Goal: Information Seeking & Learning: Learn about a topic

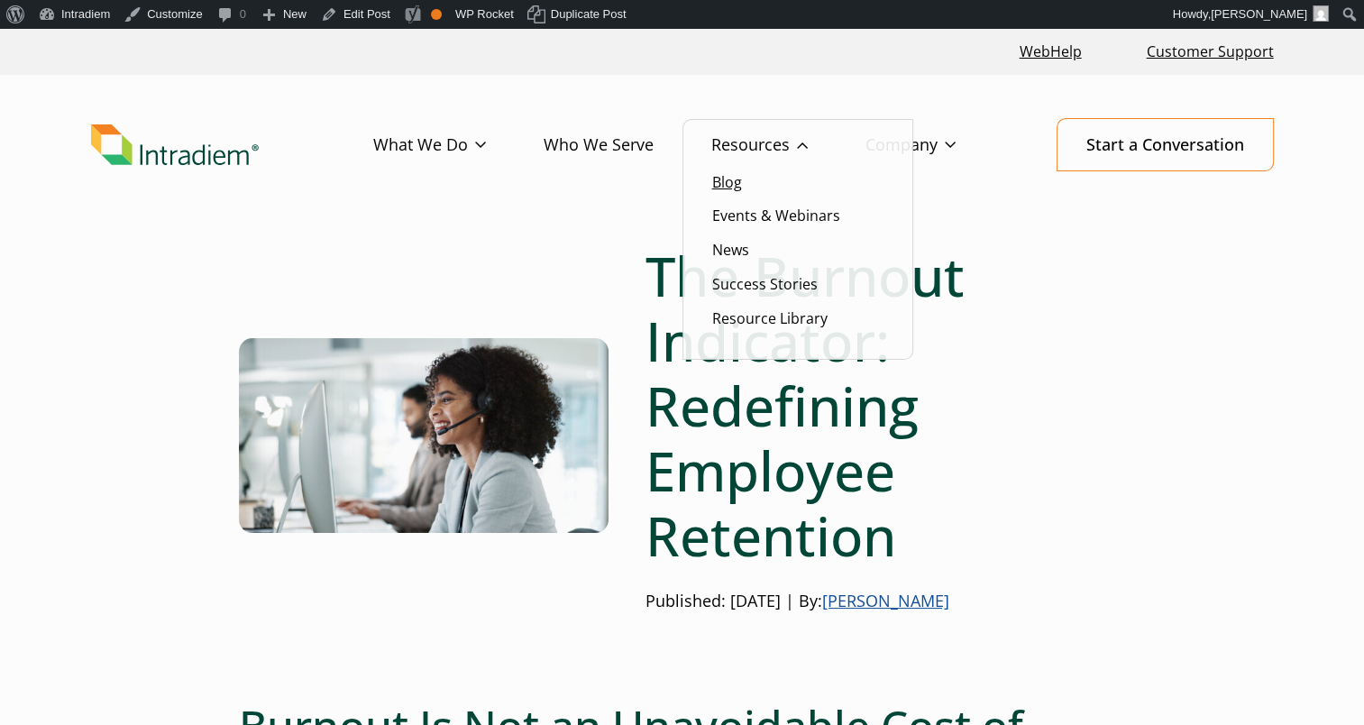
click at [729, 189] on link "Blog" at bounding box center [727, 182] width 30 height 20
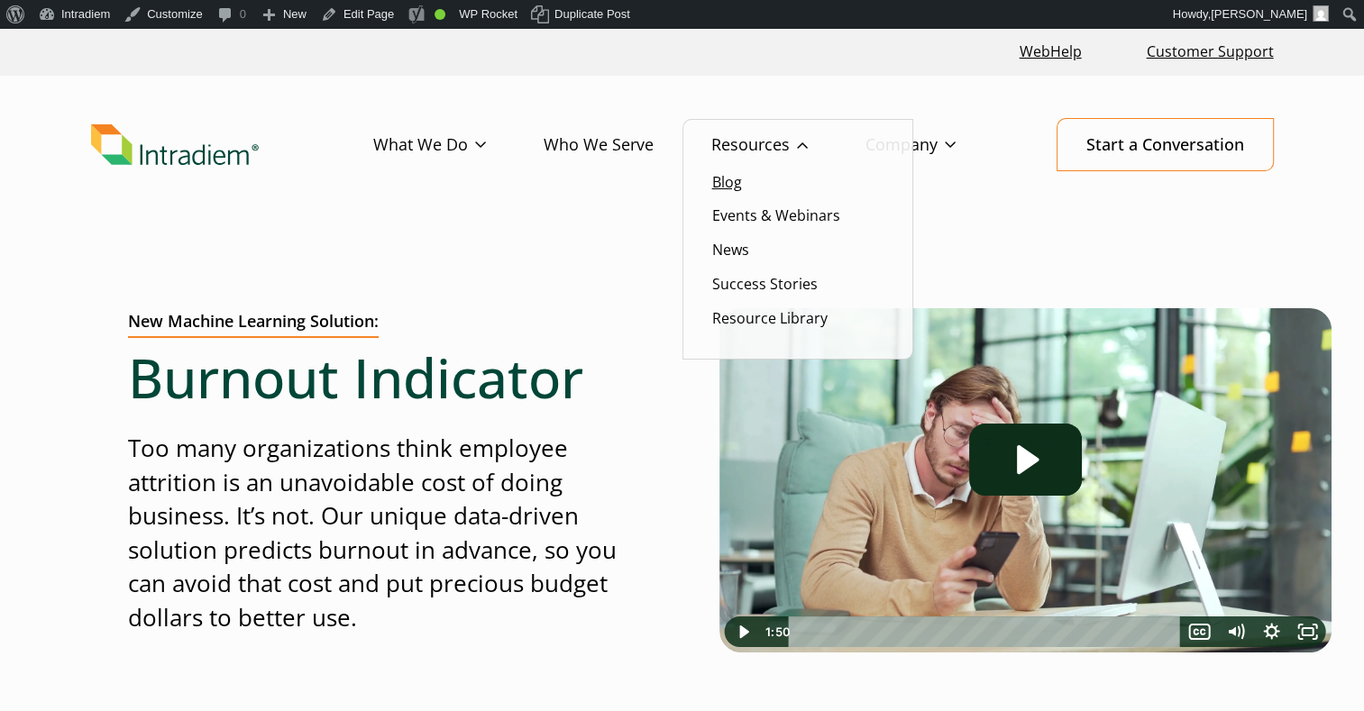
click at [722, 177] on link "Blog" at bounding box center [727, 182] width 30 height 20
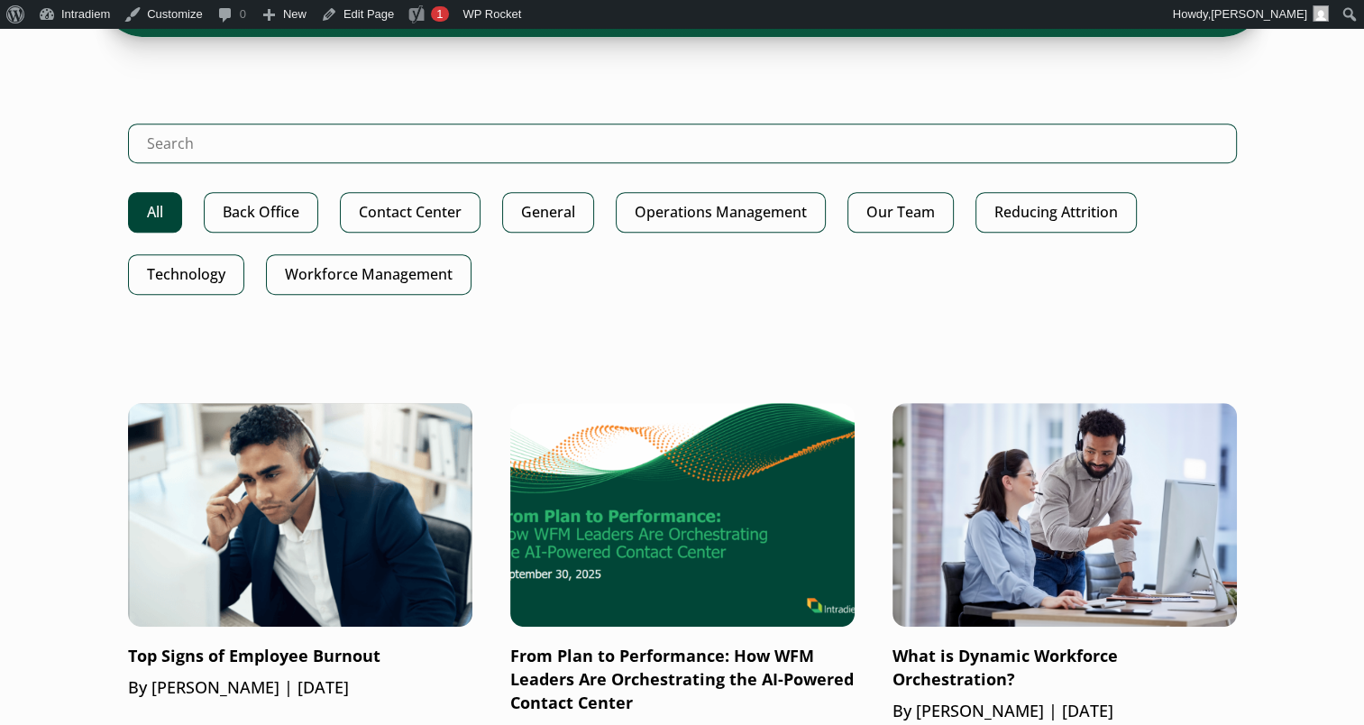
scroll to position [1082, 0]
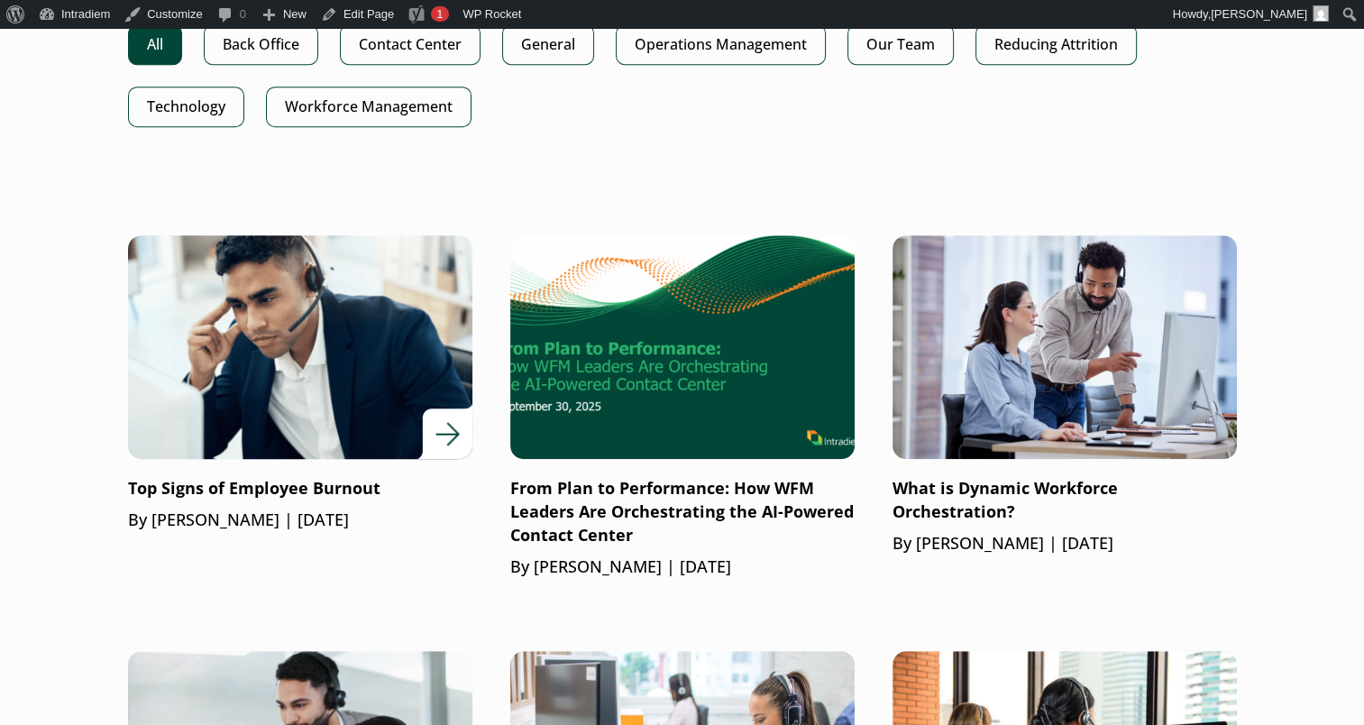
click at [359, 404] on img at bounding box center [299, 347] width 413 height 269
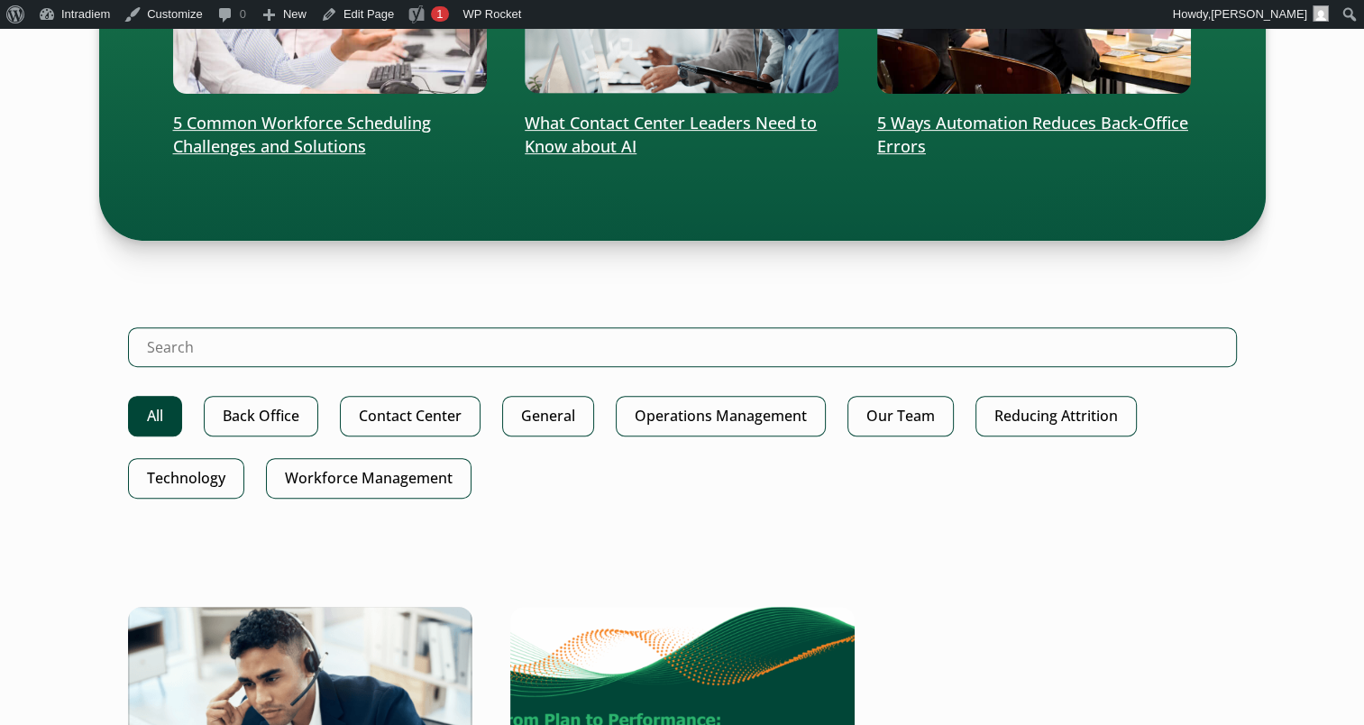
scroll to position [721, 0]
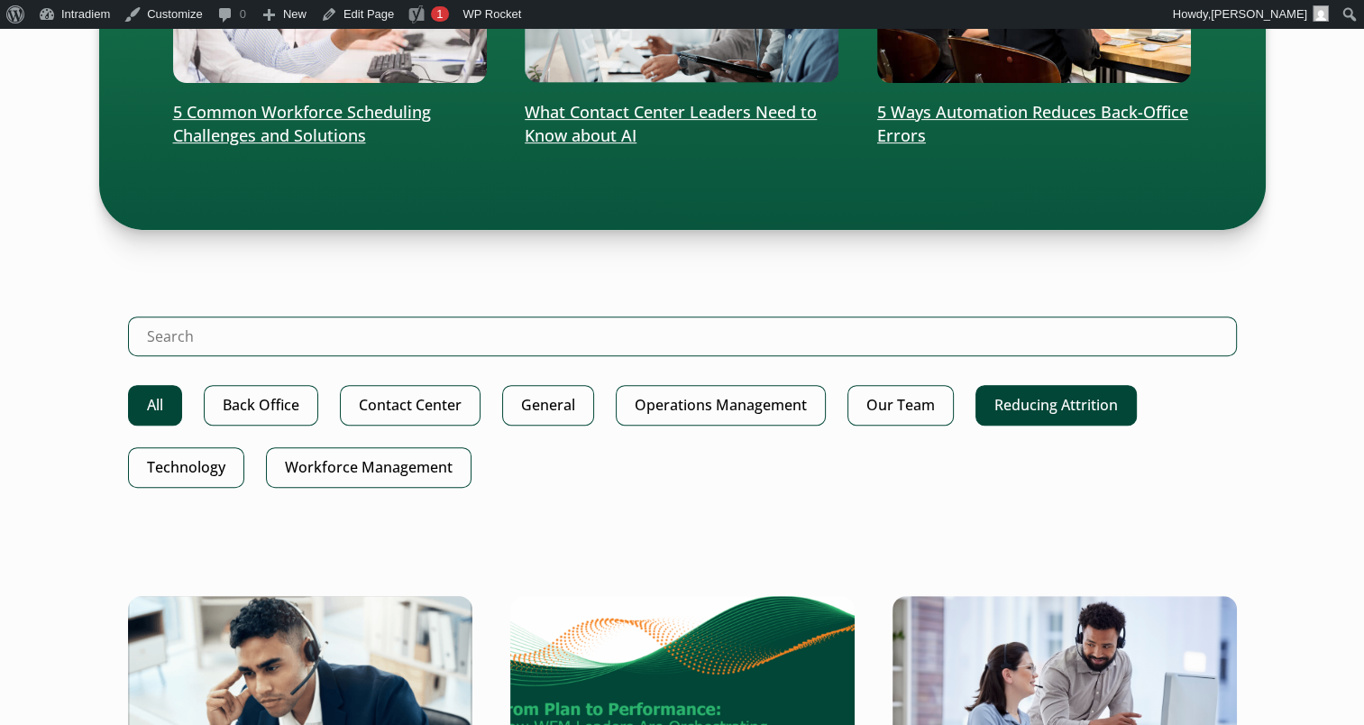
click at [1004, 397] on link "Reducing Attrition" at bounding box center [1055, 405] width 161 height 41
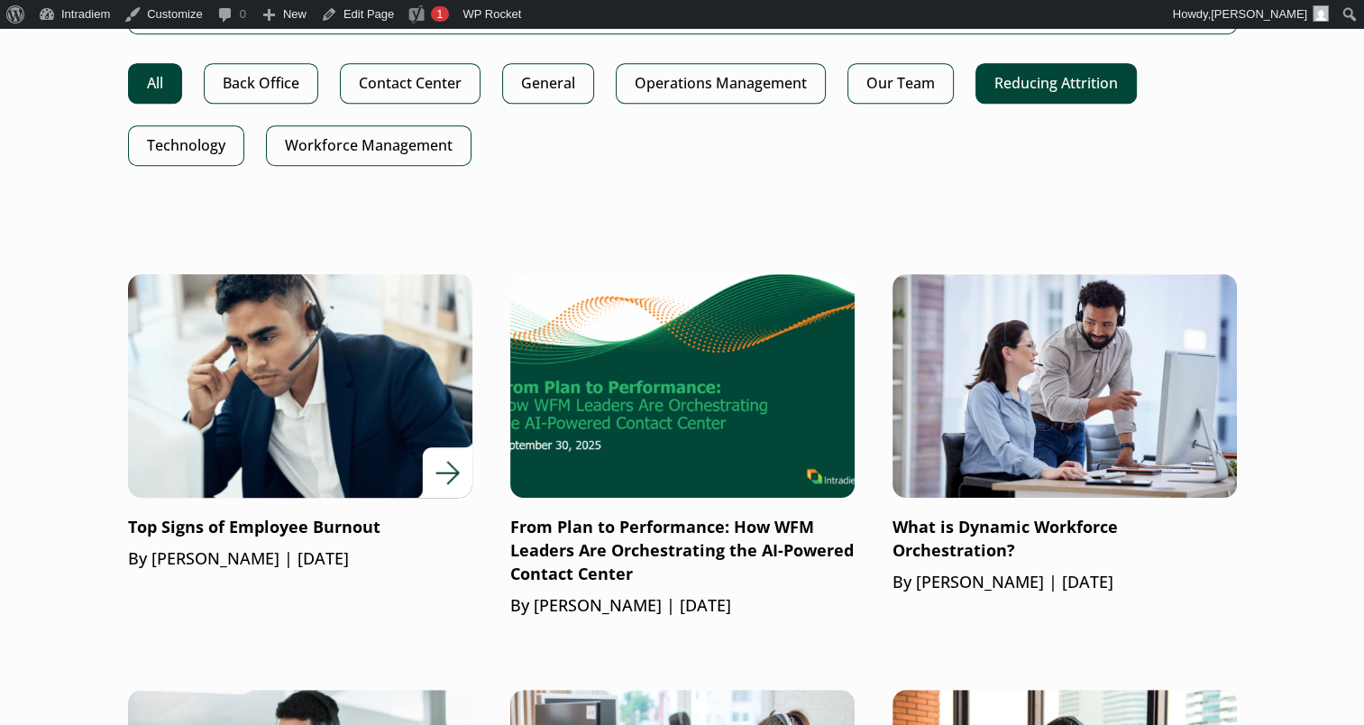
scroll to position [1082, 0]
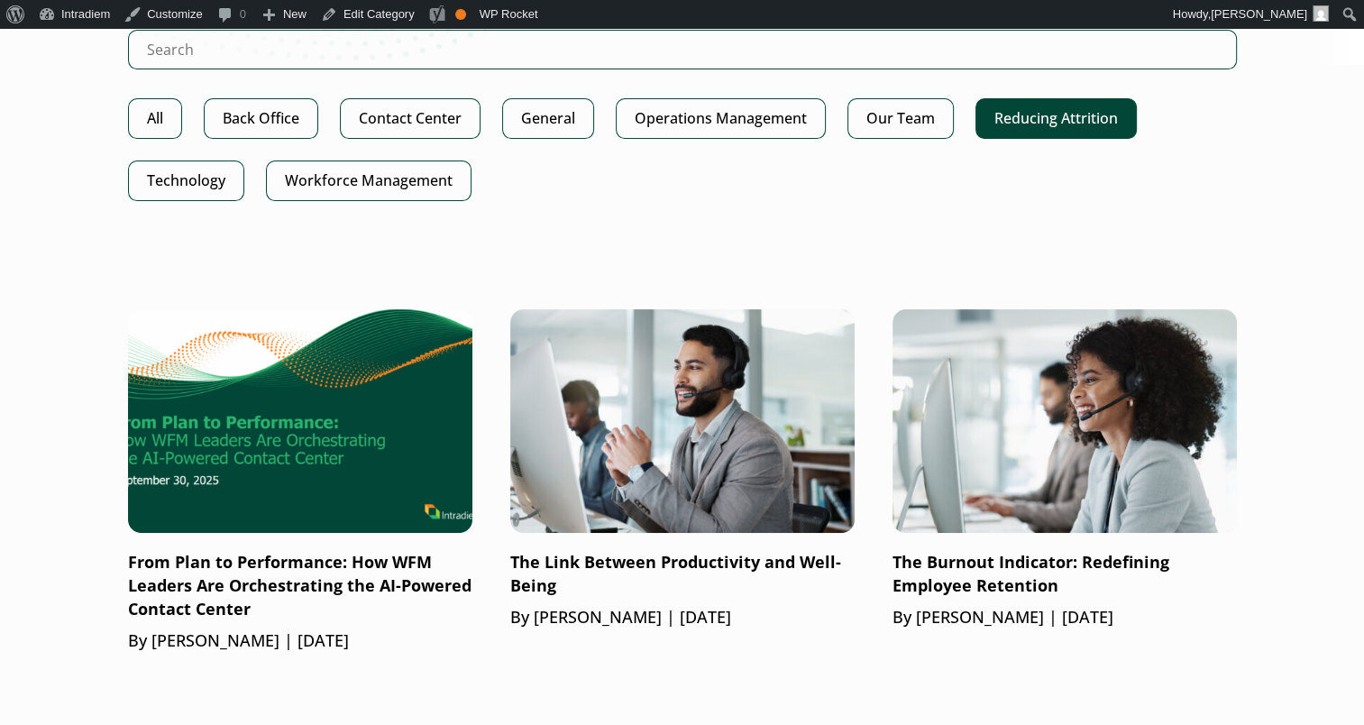
scroll to position [168, 0]
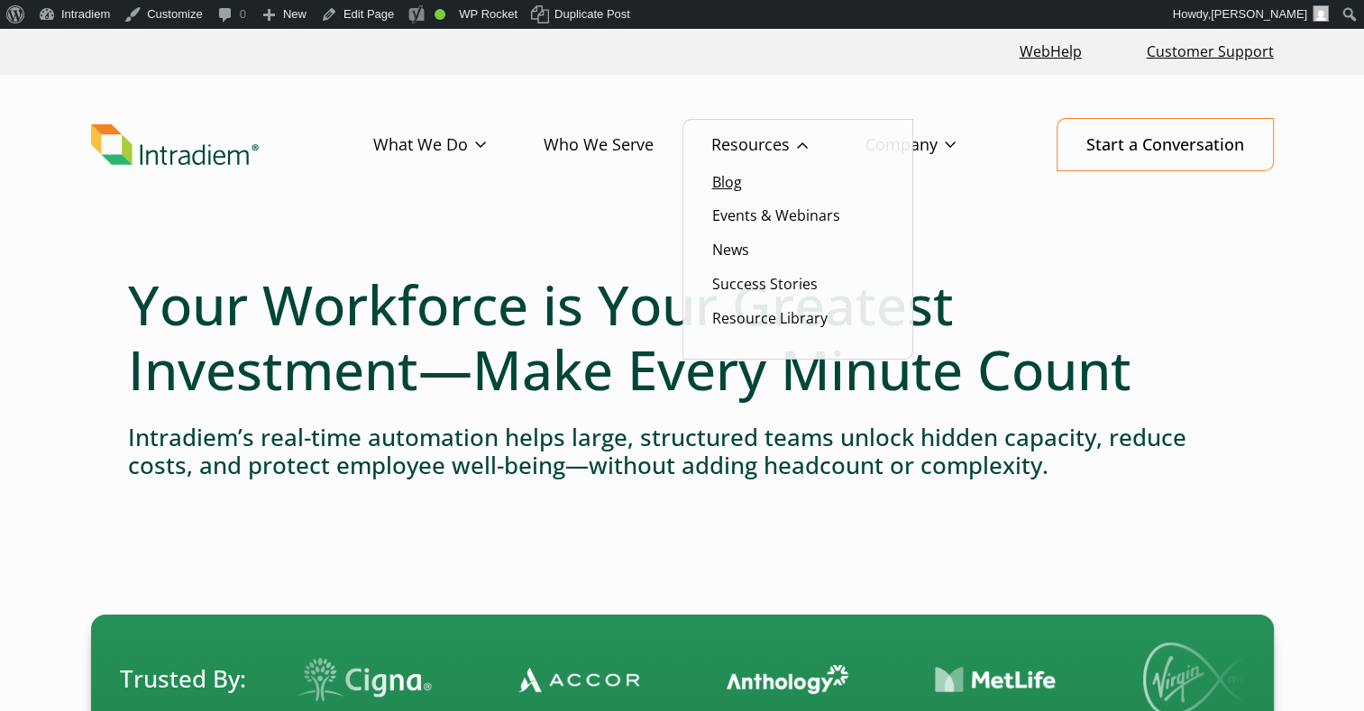
click at [736, 178] on link "Blog" at bounding box center [727, 182] width 30 height 20
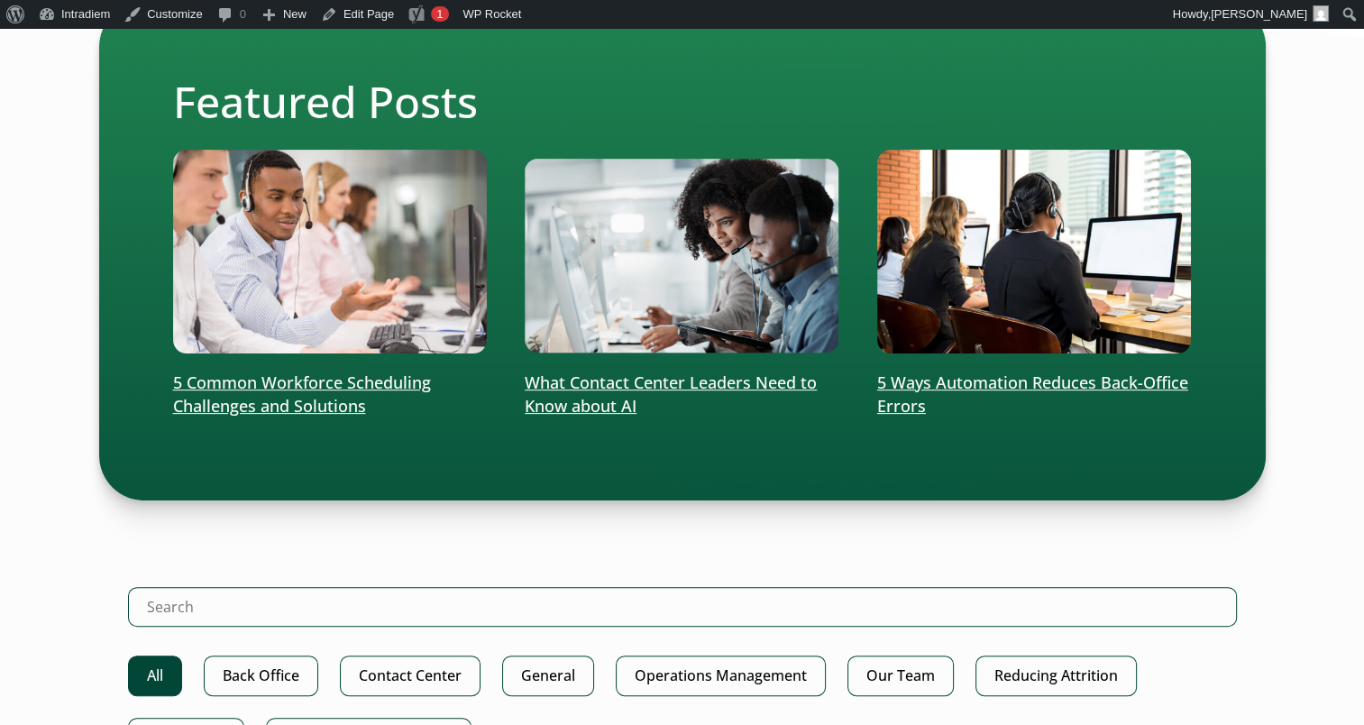
scroll to position [901, 0]
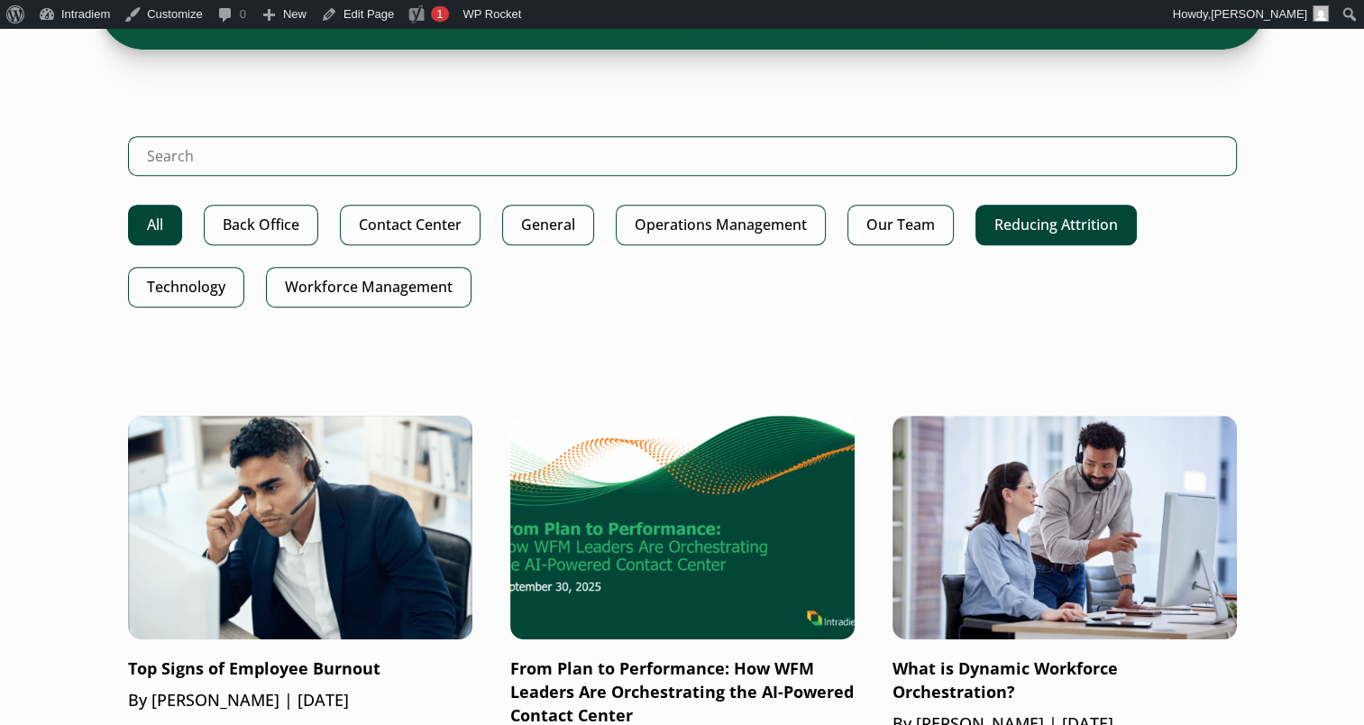
click at [1025, 224] on link "Reducing Attrition" at bounding box center [1055, 225] width 161 height 41
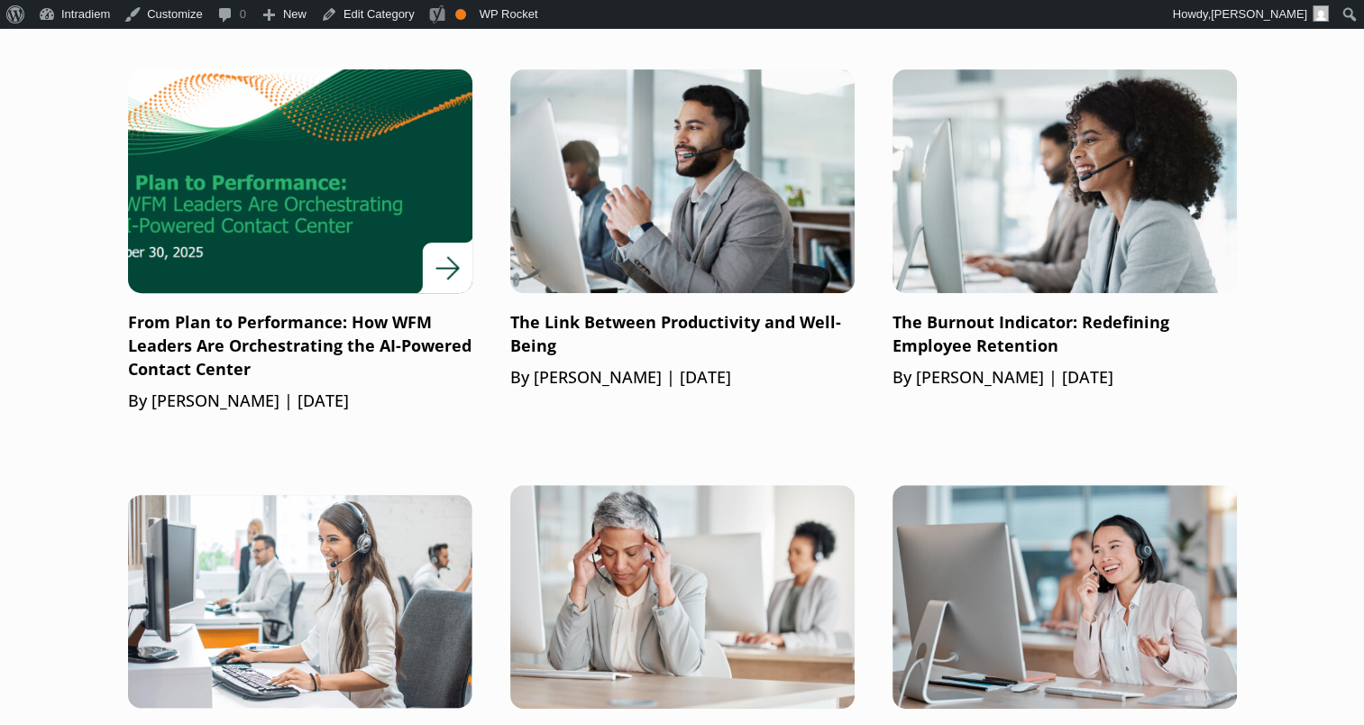
scroll to position [541, 0]
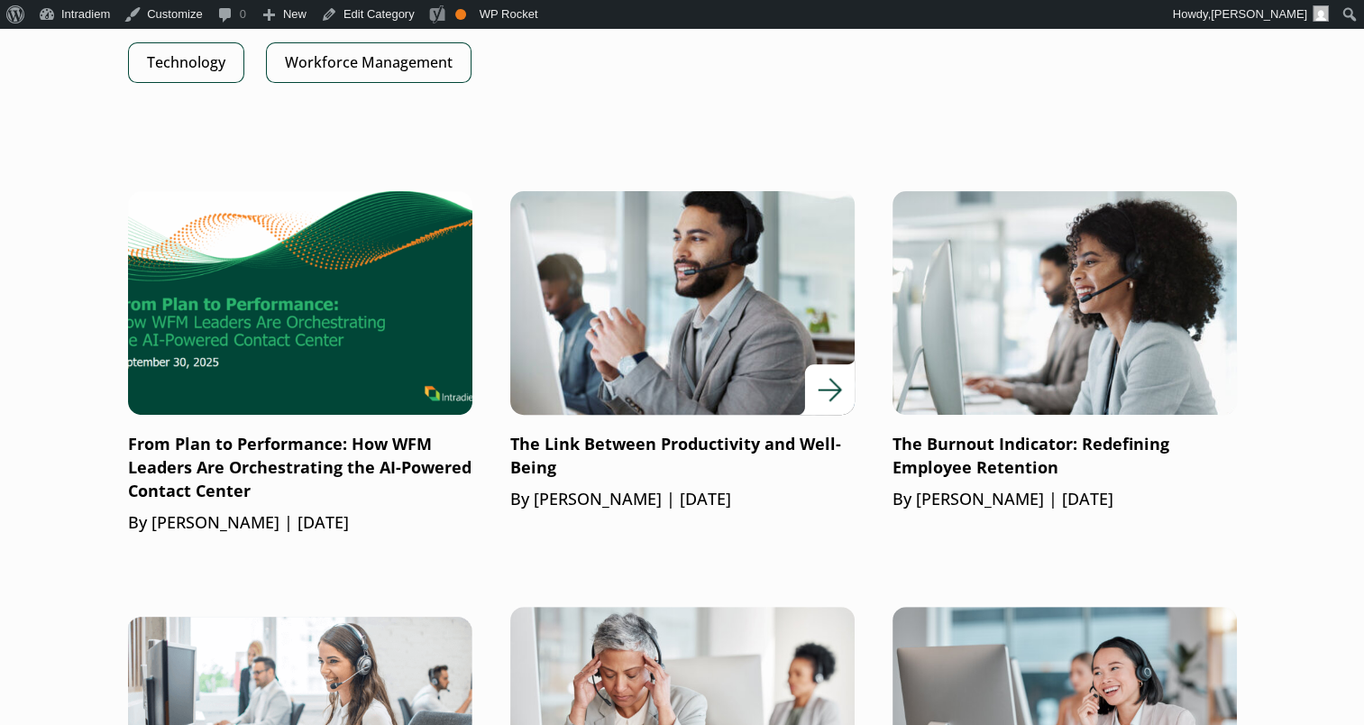
click at [804, 388] on div at bounding box center [682, 303] width 344 height 224
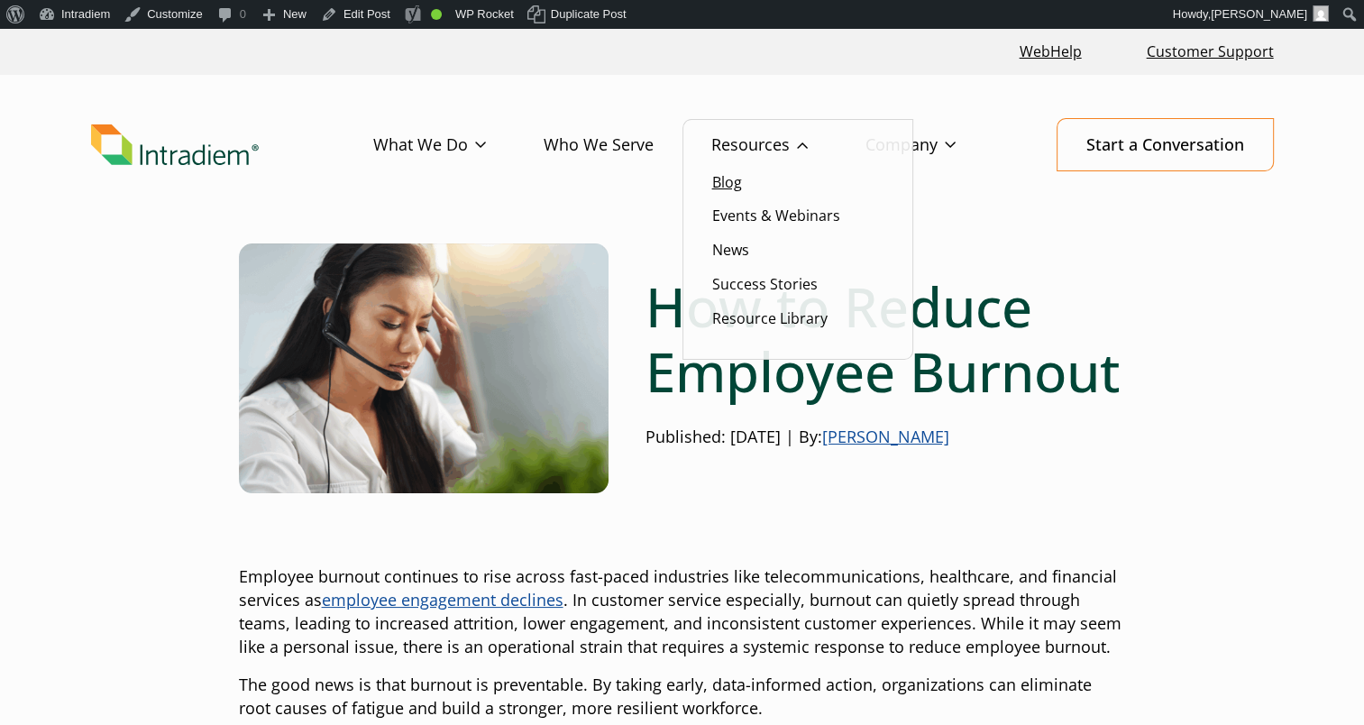
click at [718, 172] on link "Blog" at bounding box center [727, 182] width 30 height 20
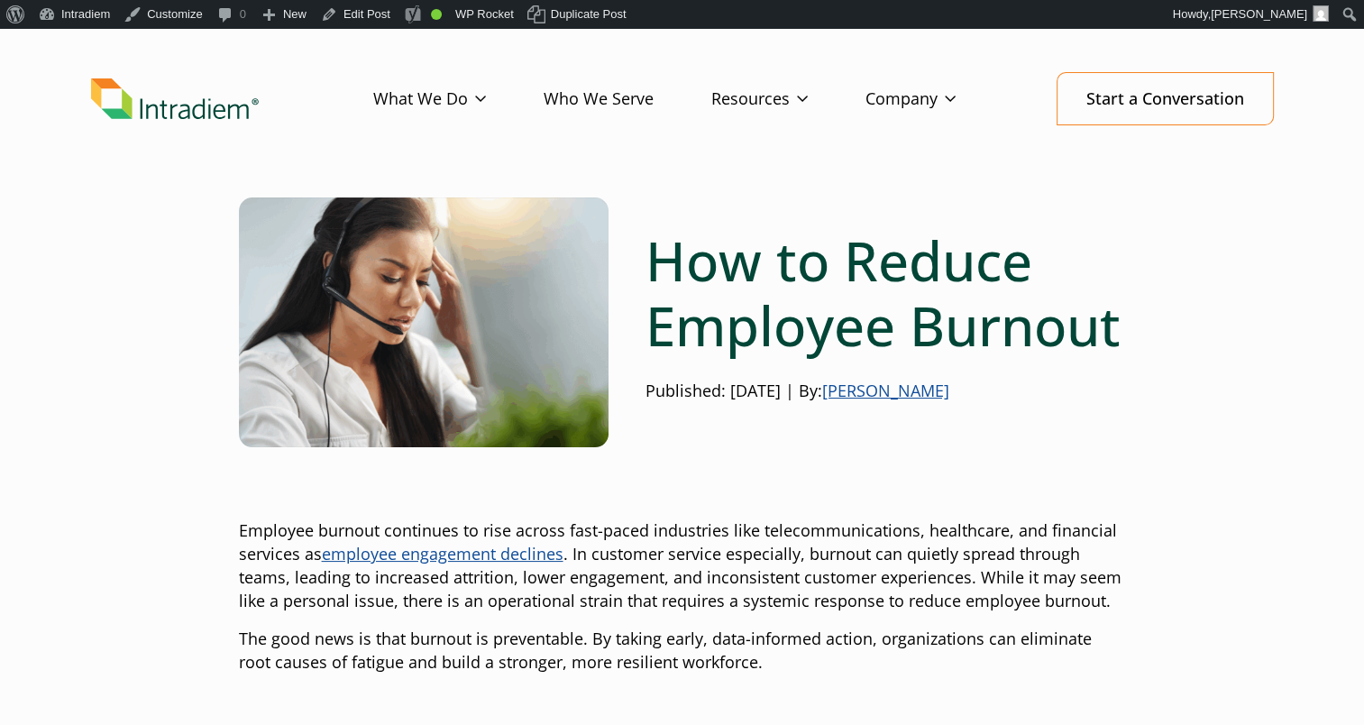
scroll to position [159, 0]
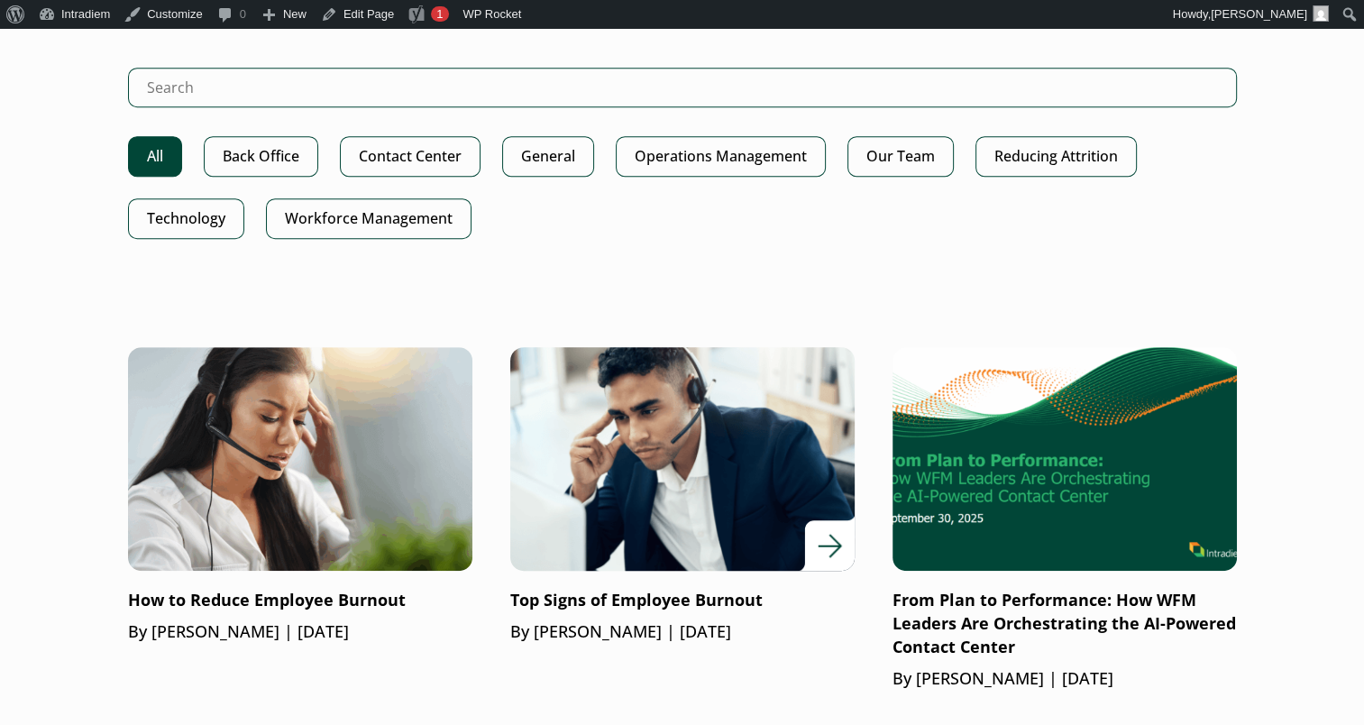
scroll to position [1082, 0]
